Goal: Task Accomplishment & Management: Use online tool/utility

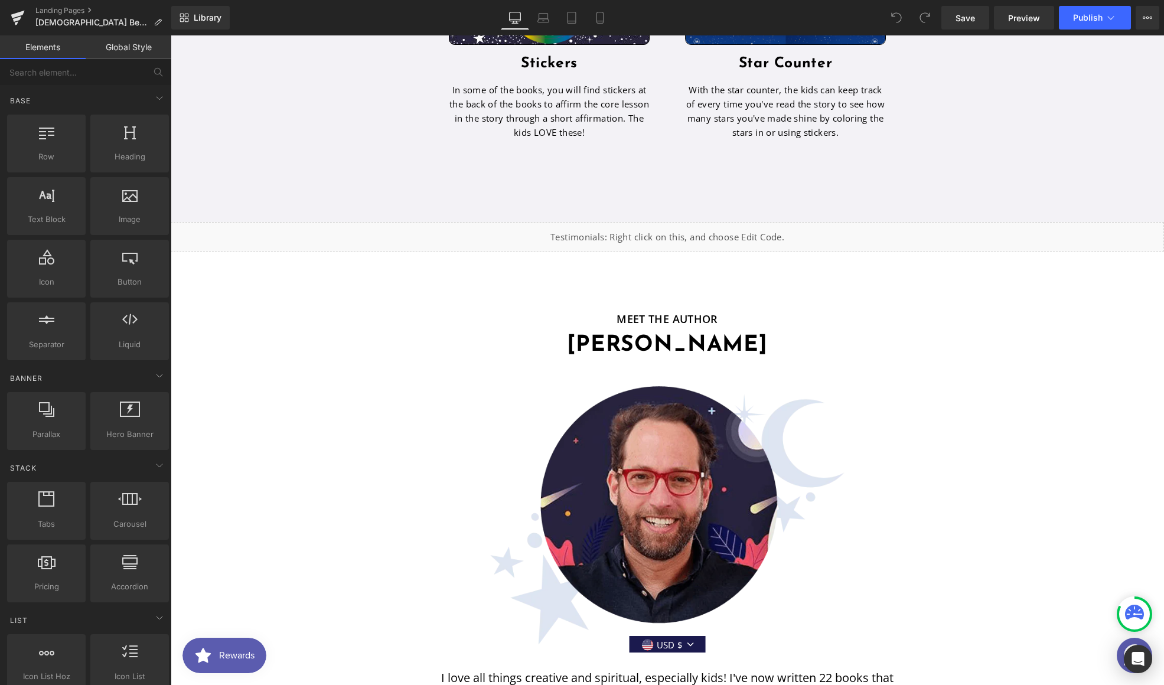
scroll to position [2770, 0]
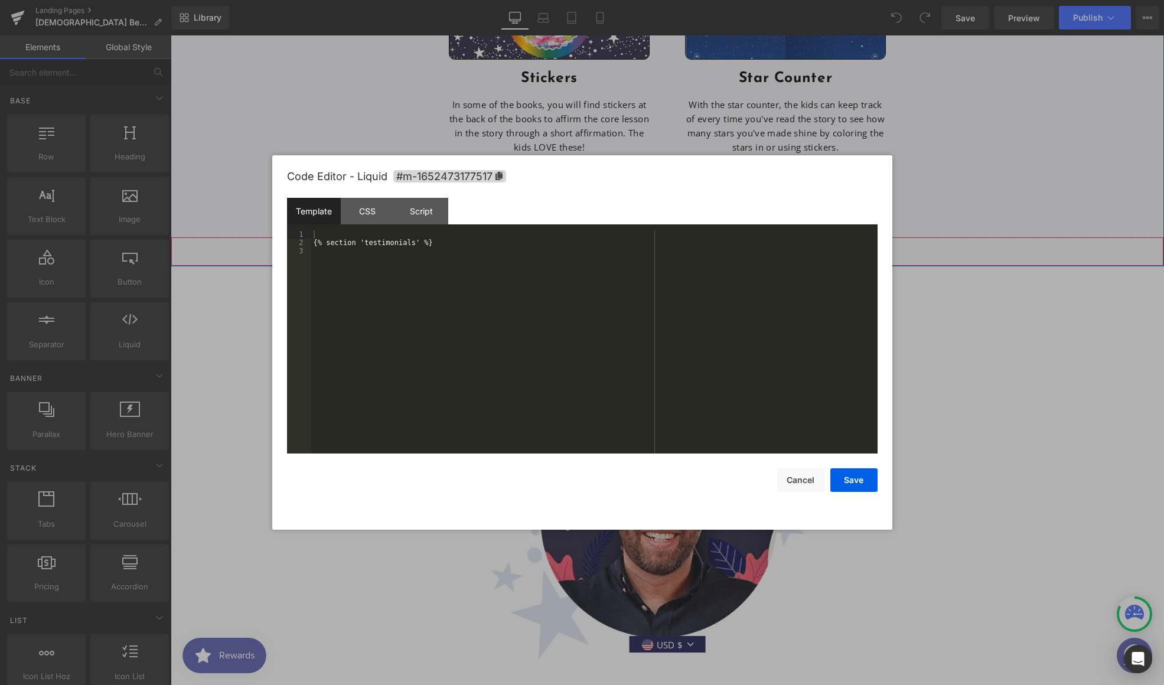
click at [683, 237] on div "Liquid" at bounding box center [667, 252] width 993 height 30
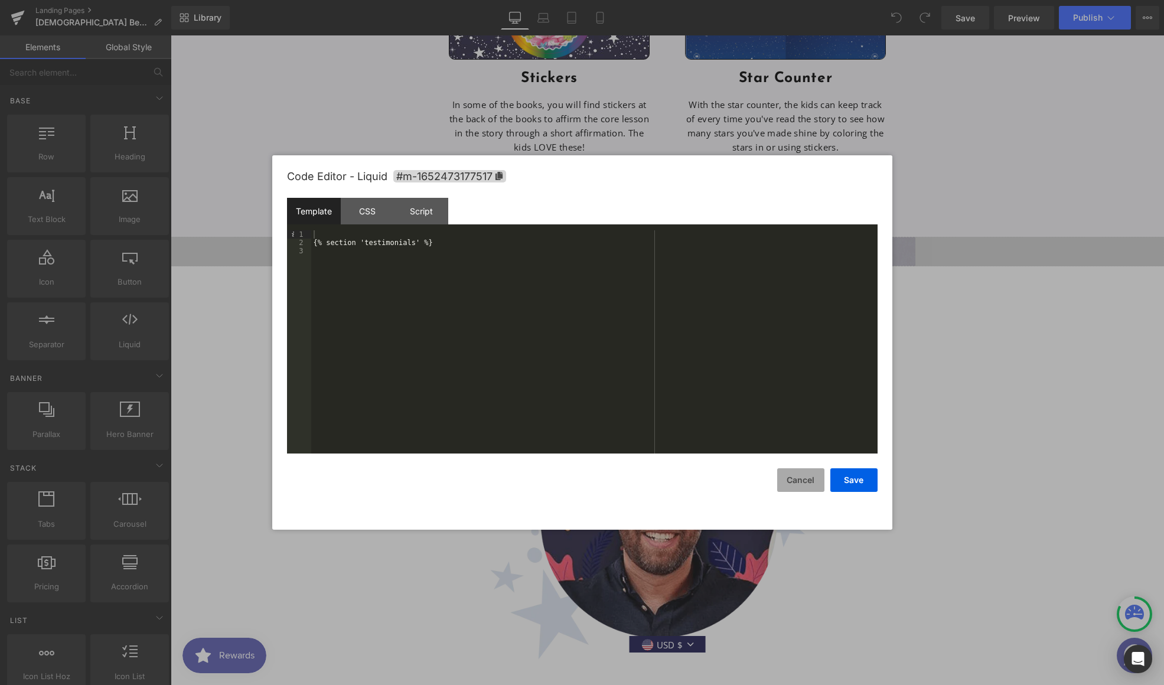
click at [799, 481] on button "Cancel" at bounding box center [800, 480] width 47 height 24
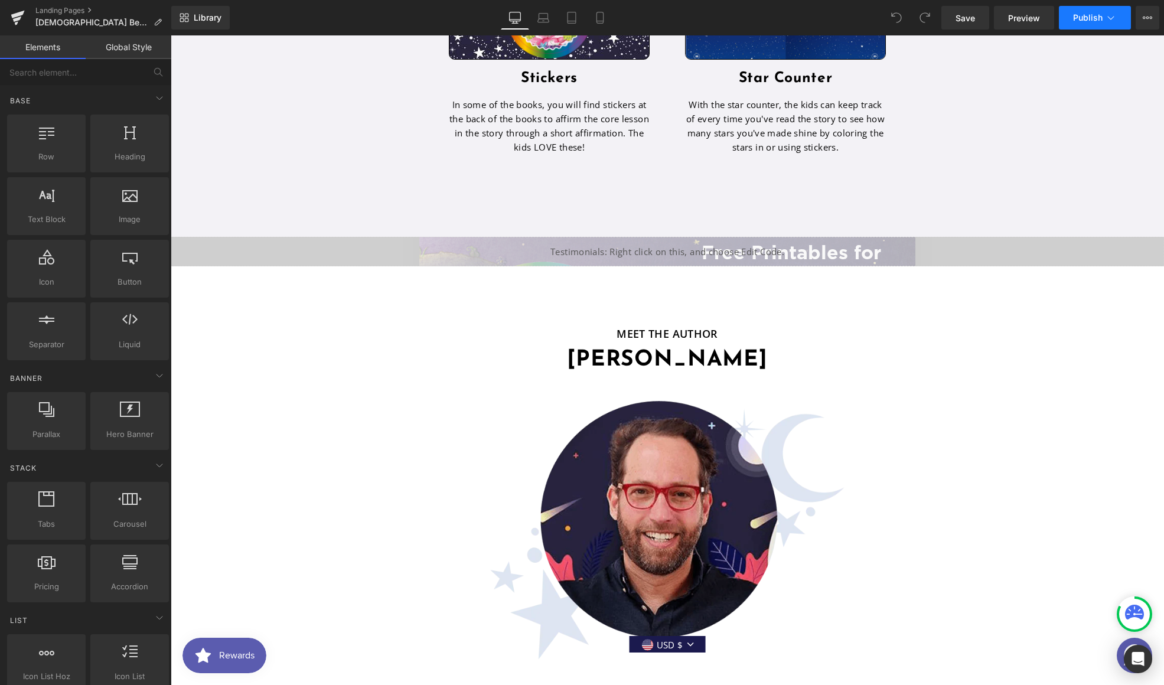
click at [1100, 15] on span "Publish" at bounding box center [1088, 17] width 30 height 9
click at [15, 14] on icon at bounding box center [18, 15] width 14 height 8
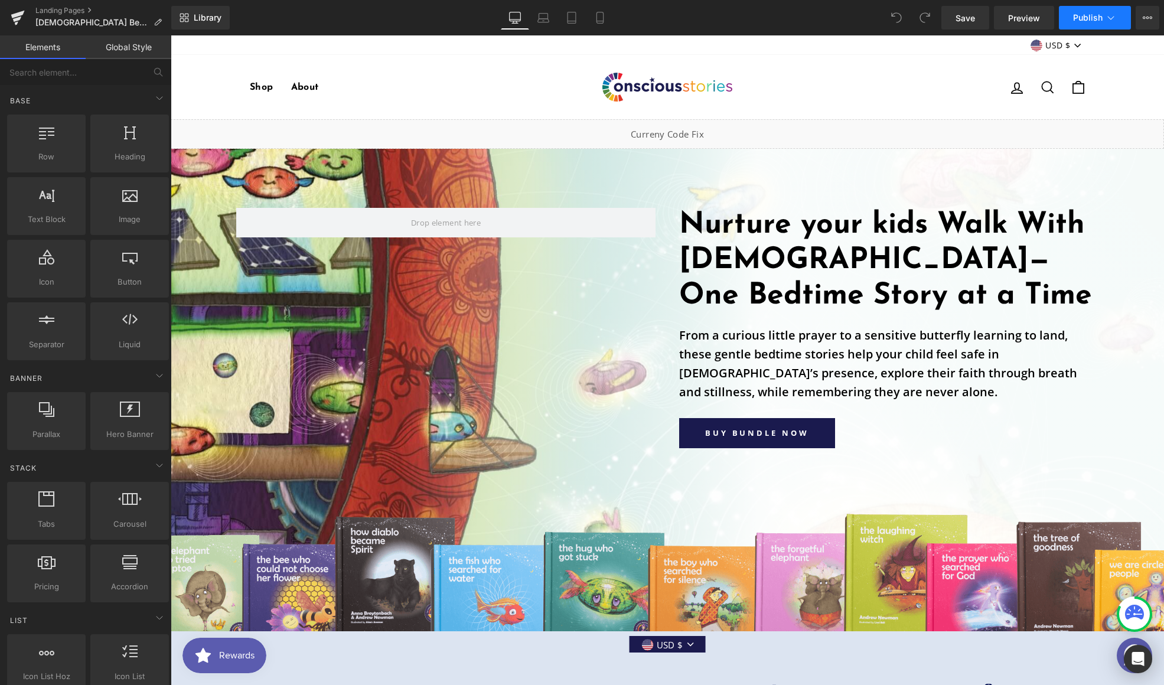
click at [1089, 18] on span "Publish" at bounding box center [1088, 17] width 30 height 9
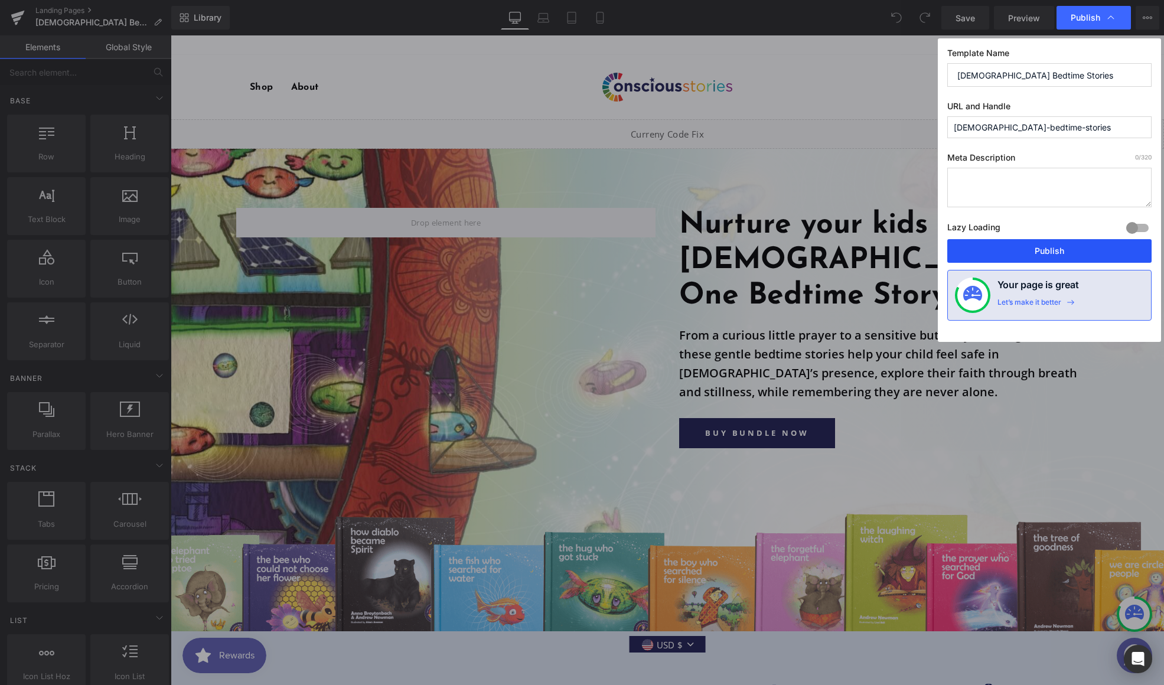
click at [1048, 254] on button "Publish" at bounding box center [1049, 251] width 204 height 24
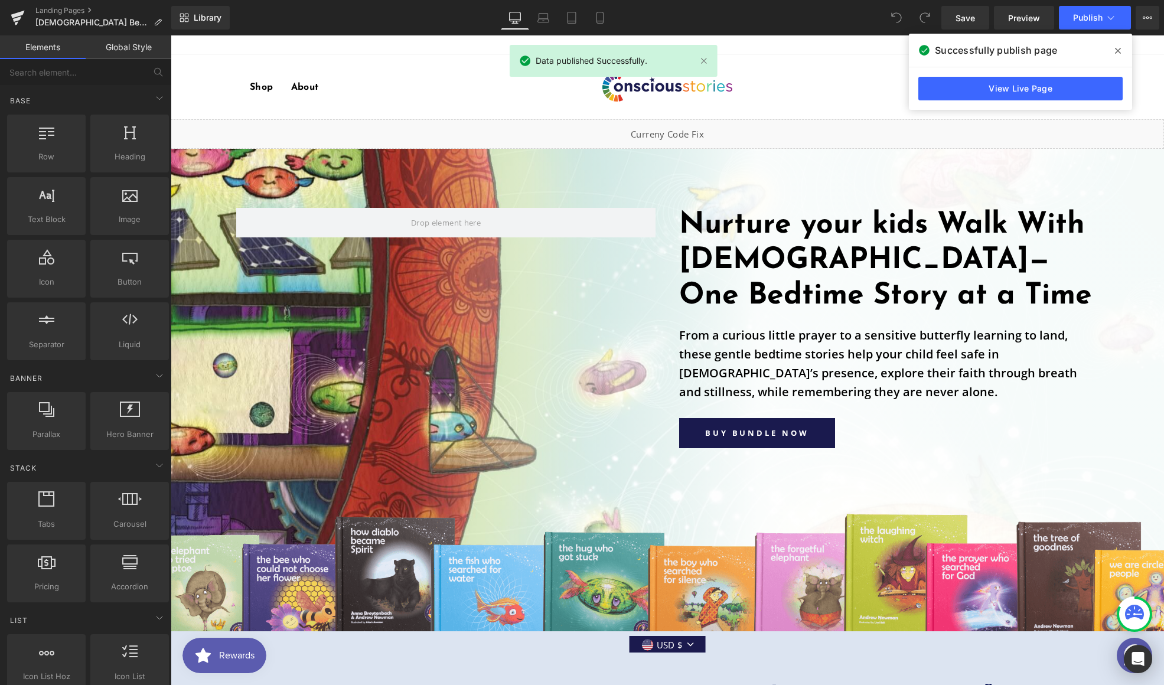
click at [1120, 48] on icon at bounding box center [1118, 51] width 6 height 6
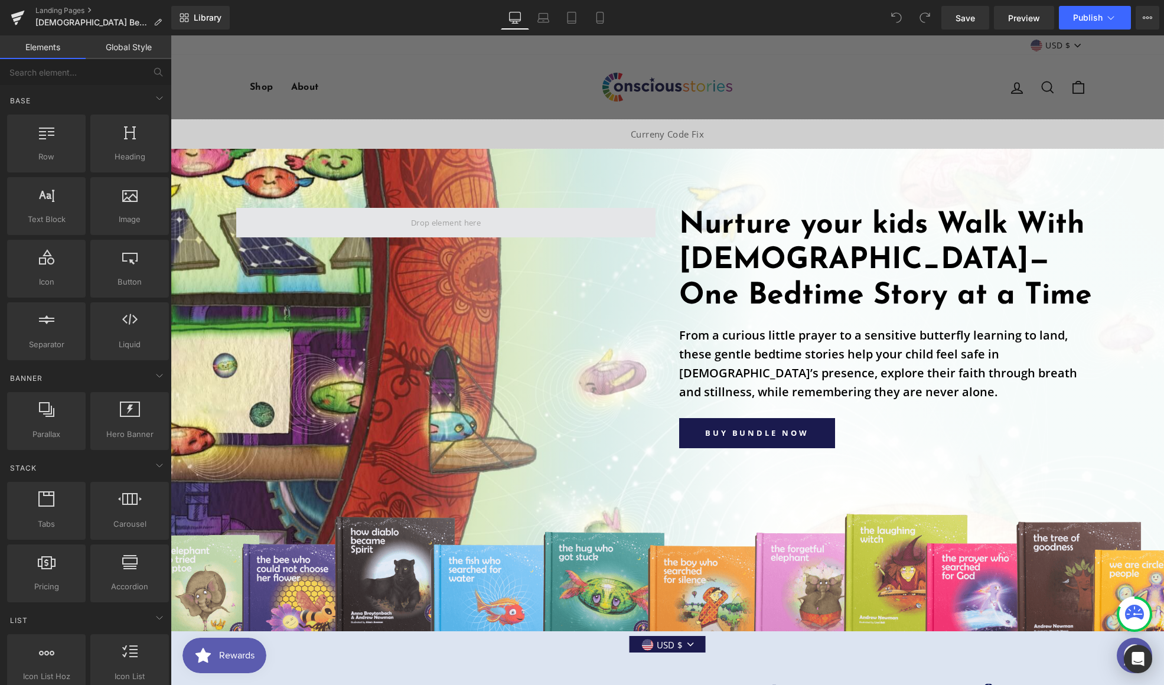
scroll to position [7, 0]
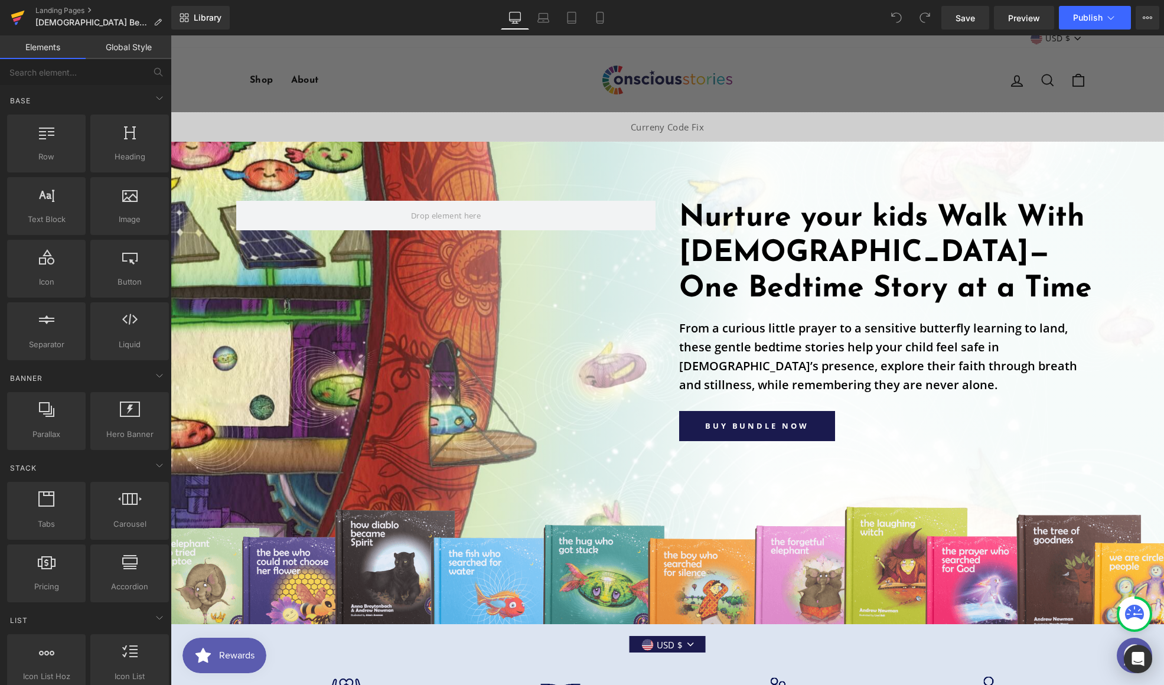
click at [25, 16] on link at bounding box center [17, 17] width 35 height 35
